Goal: Information Seeking & Learning: Learn about a topic

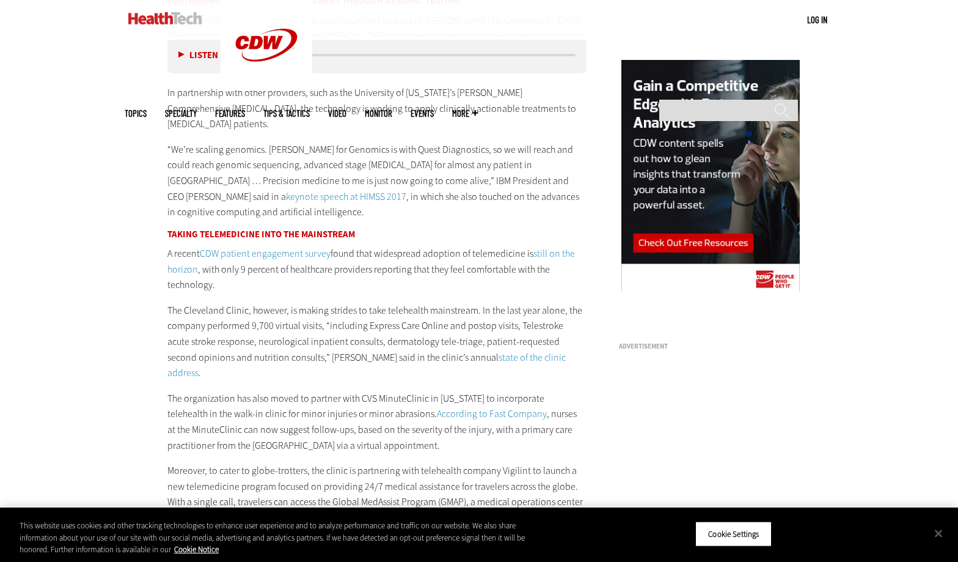
scroll to position [1318, 0]
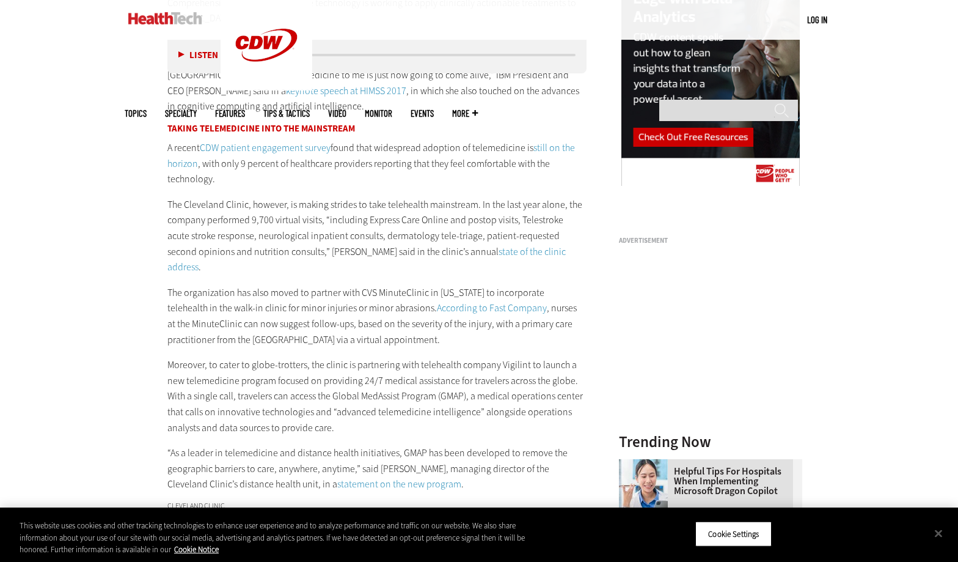
click at [123, 150] on div "Become an Insider Sign up [DATE] to receive premium content! Sign Up MENU Log i…" at bounding box center [479, 15] width 958 height 2666
click at [577, 241] on p "The Cleveland Clinic, however, is making strides to take telehealth mainstream.…" at bounding box center [376, 236] width 419 height 78
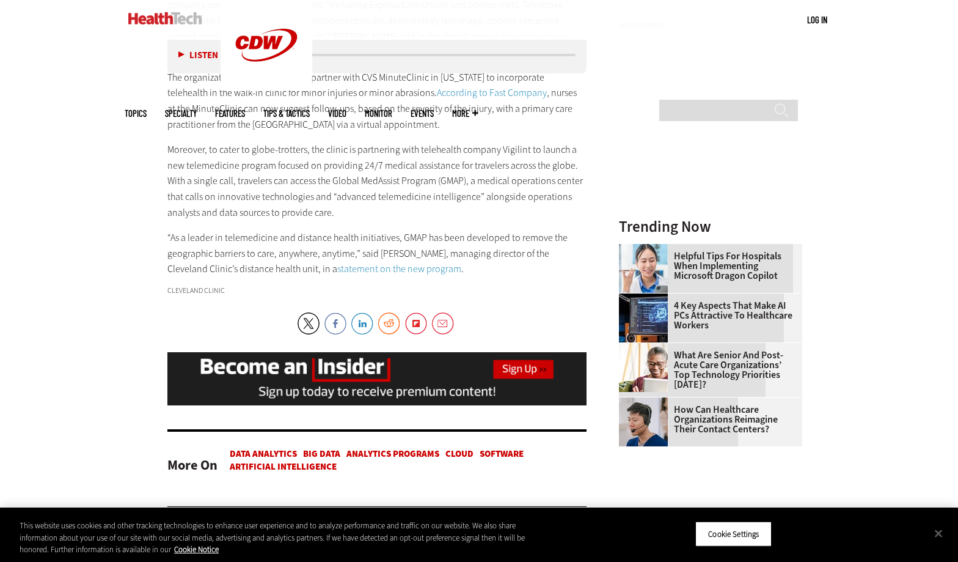
scroll to position [1593, 0]
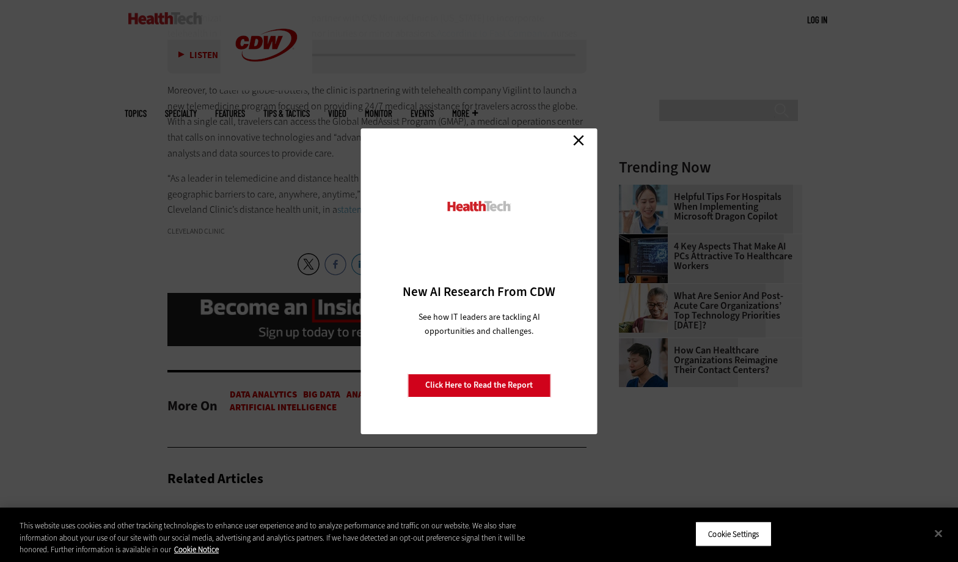
click at [581, 140] on link "Close" at bounding box center [579, 140] width 18 height 18
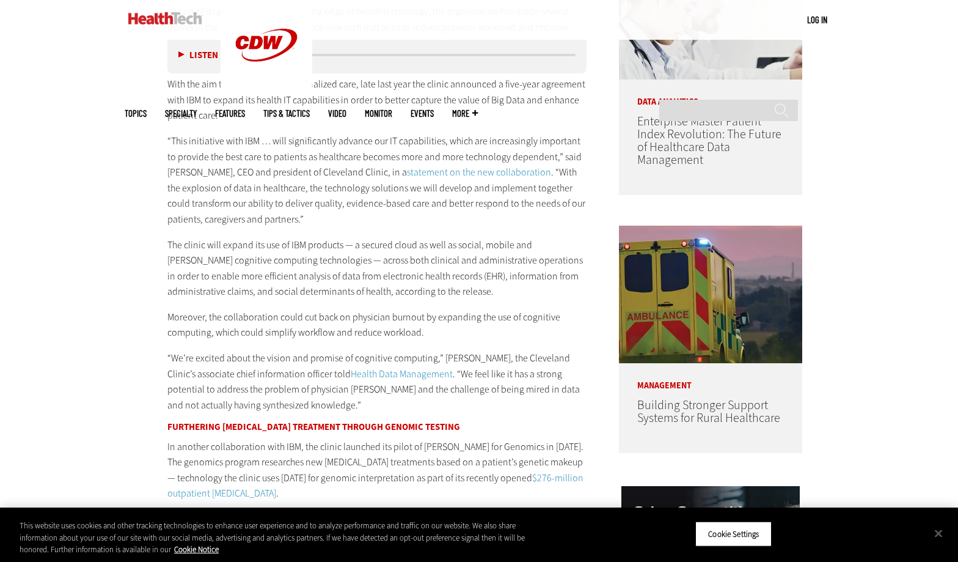
scroll to position [792, 0]
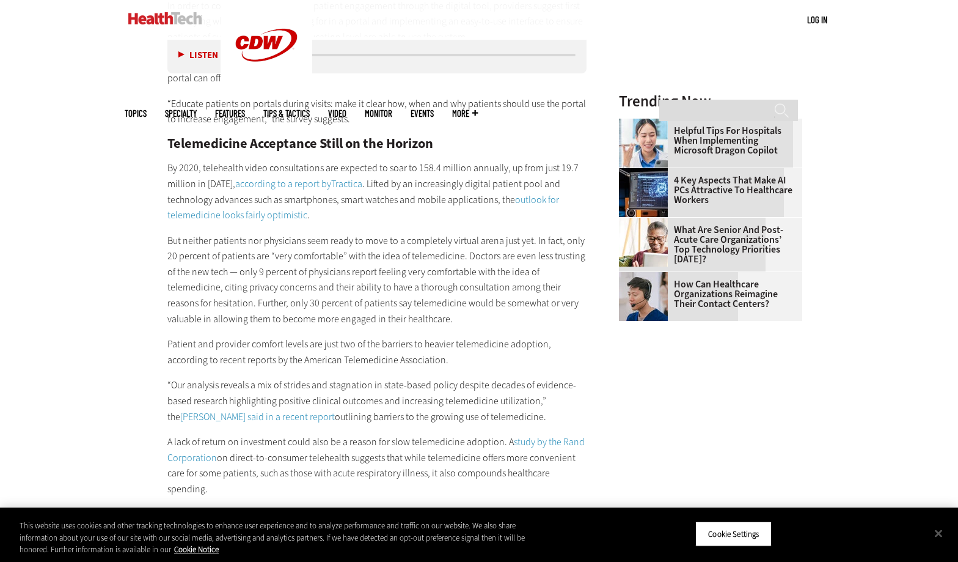
scroll to position [1379, 0]
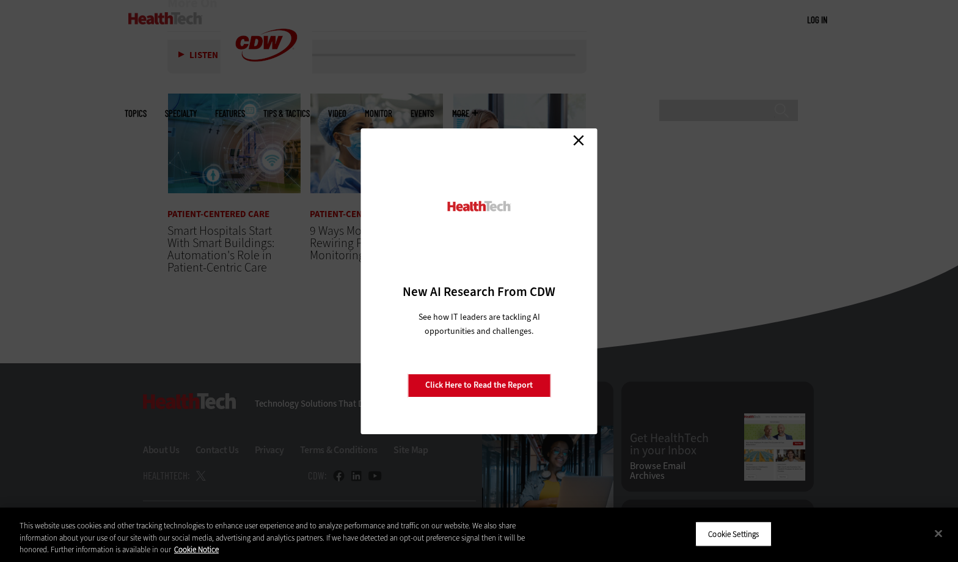
drag, startPoint x: 581, startPoint y: 142, endPoint x: 606, endPoint y: 160, distance: 30.3
click at [581, 142] on link "Close" at bounding box center [579, 140] width 18 height 18
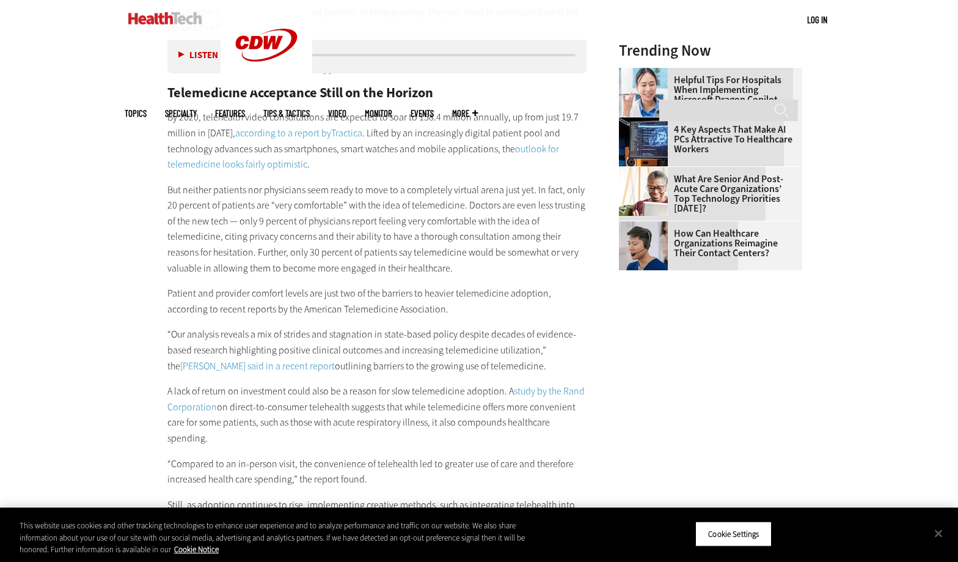
scroll to position [1401, 0]
